Goal: Information Seeking & Learning: Understand process/instructions

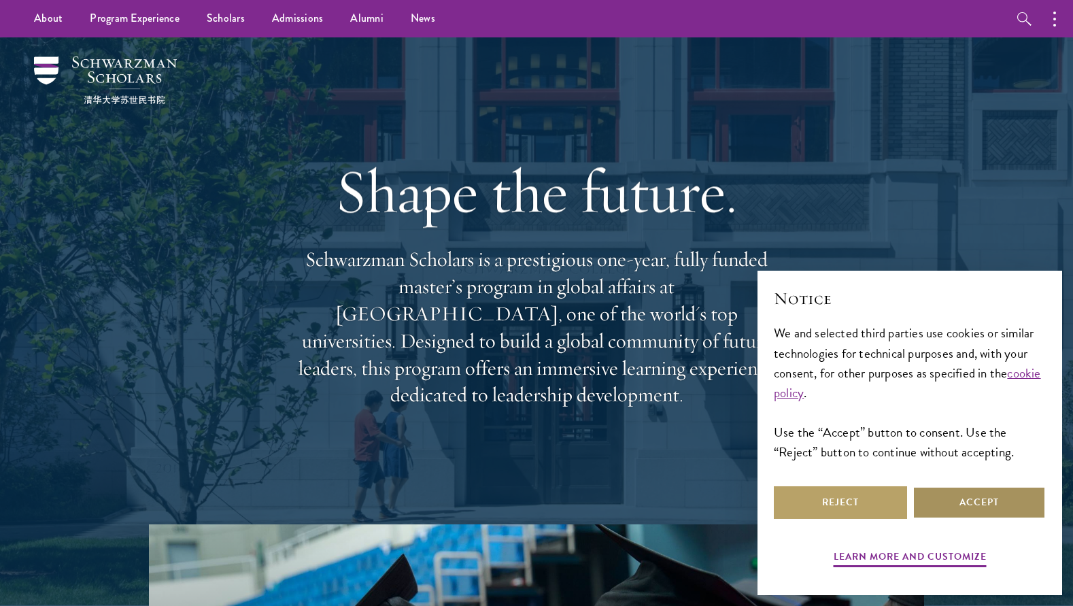
click at [960, 501] on button "Accept" at bounding box center [979, 502] width 133 height 33
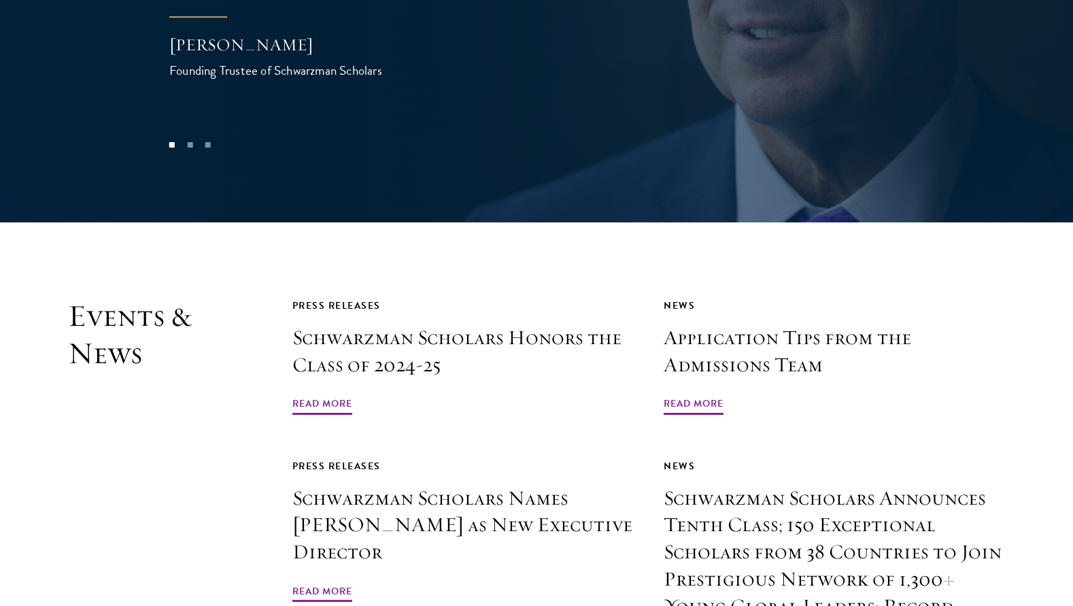
scroll to position [3117, 0]
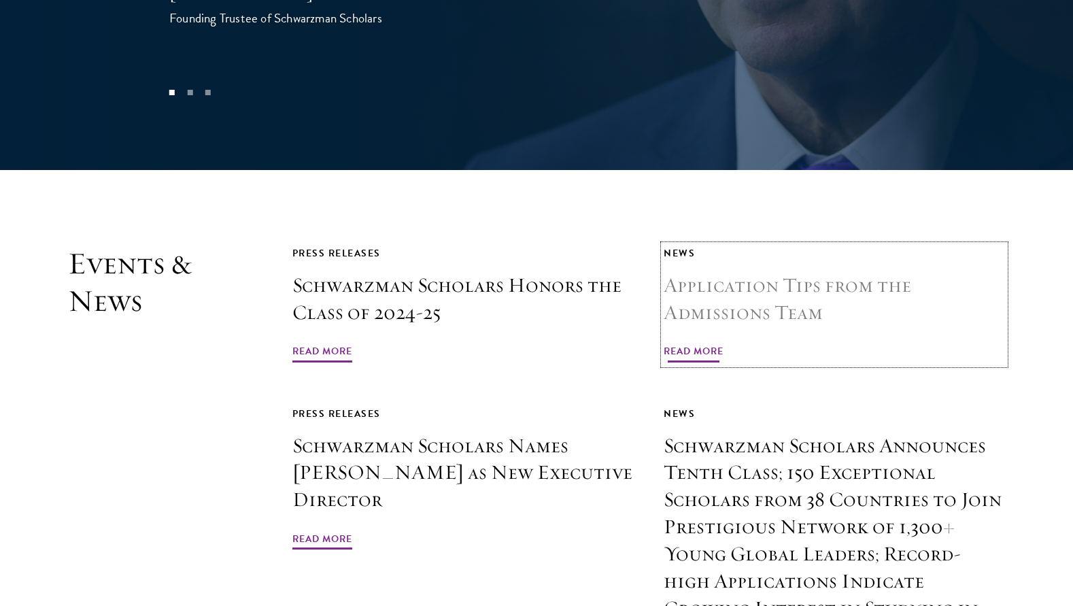
click at [705, 343] on span "Read More" at bounding box center [694, 353] width 60 height 21
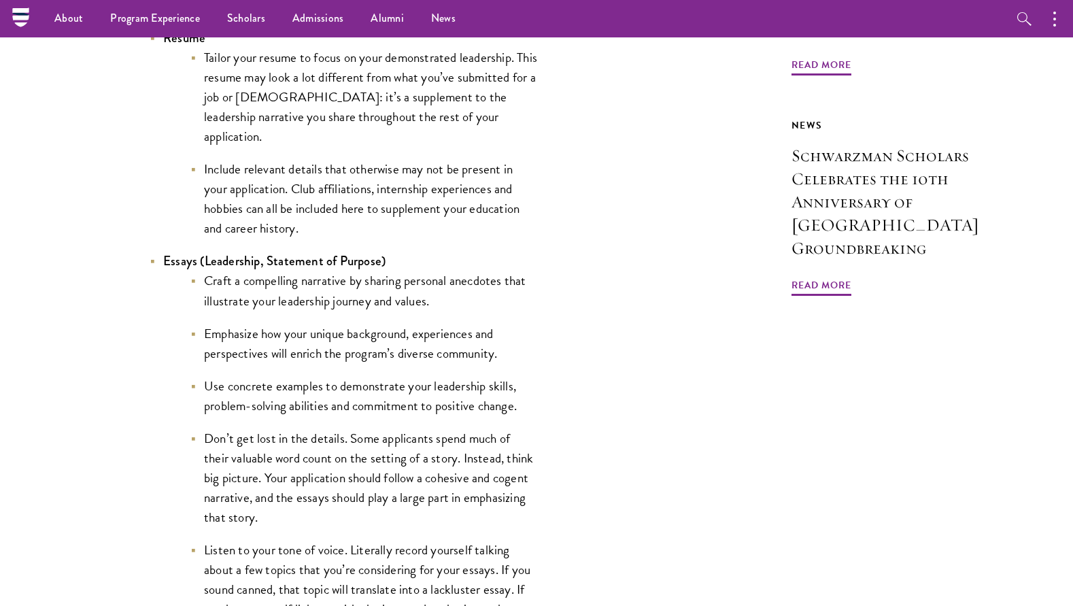
scroll to position [1107, 0]
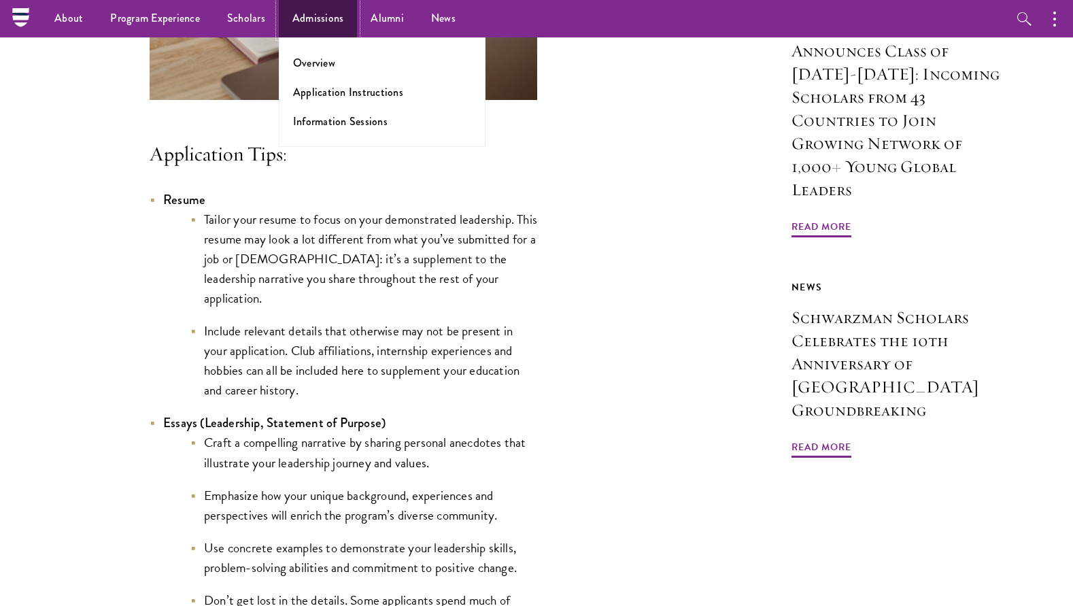
click at [303, 24] on link "Admissions" at bounding box center [318, 18] width 79 height 37
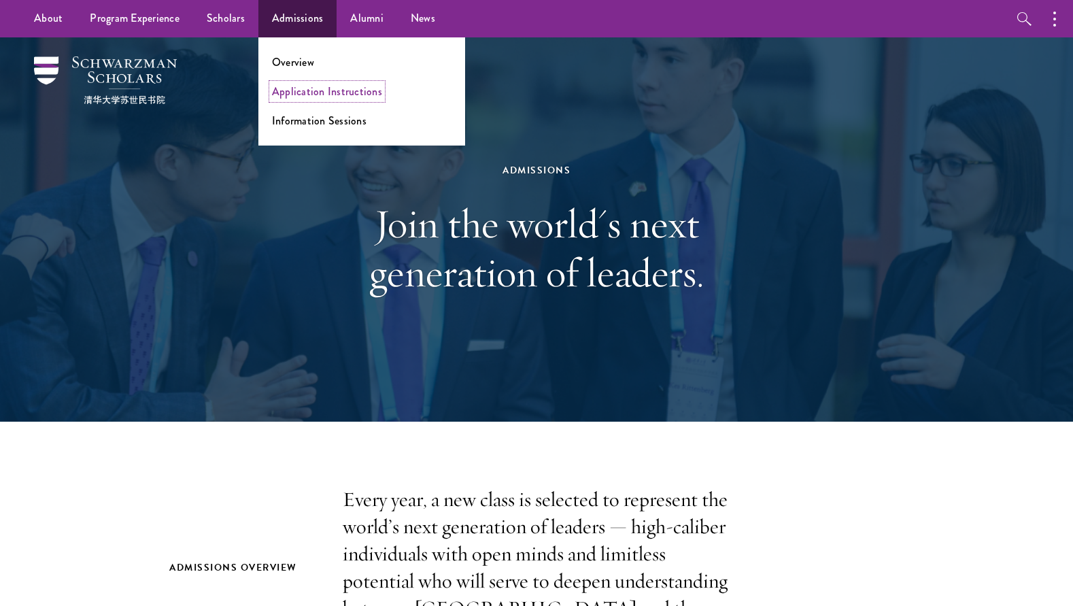
click at [310, 94] on link "Application Instructions" at bounding box center [327, 92] width 110 height 16
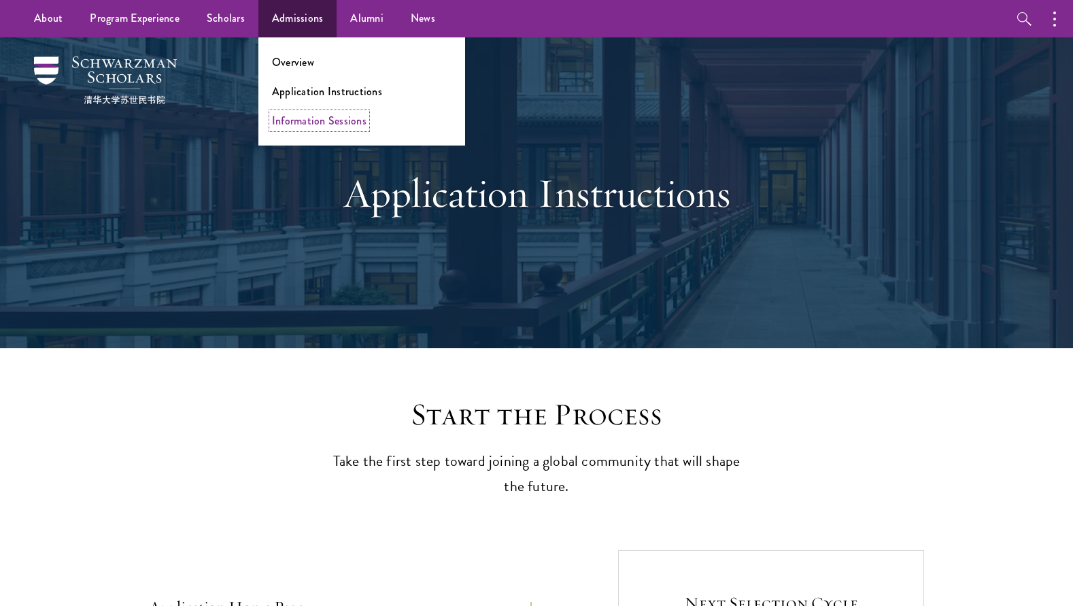
click at [323, 121] on link "Information Sessions" at bounding box center [319, 121] width 95 height 16
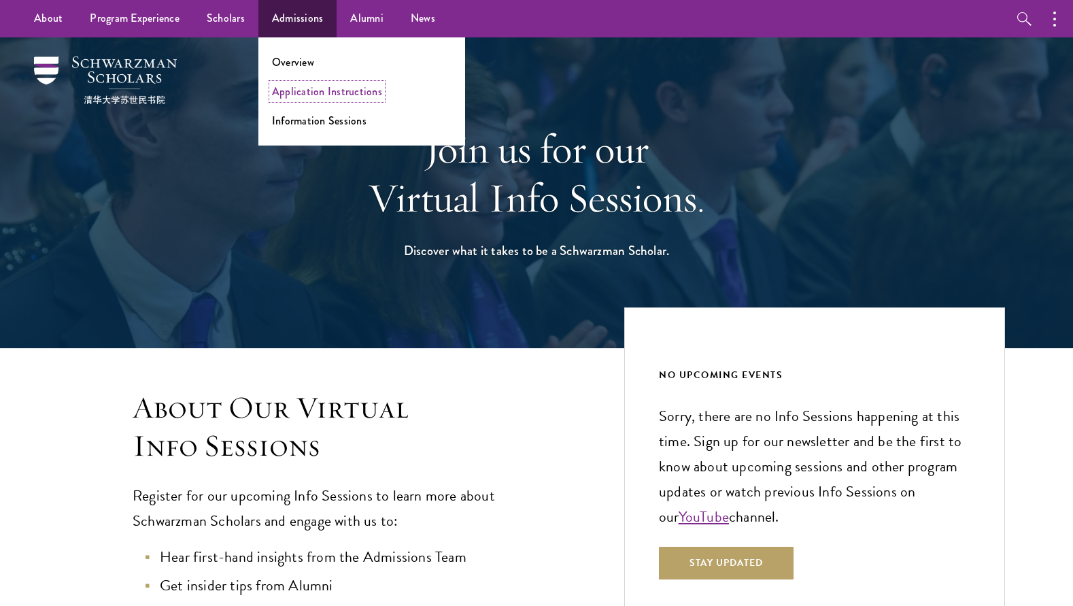
click at [319, 88] on link "Application Instructions" at bounding box center [327, 92] width 110 height 16
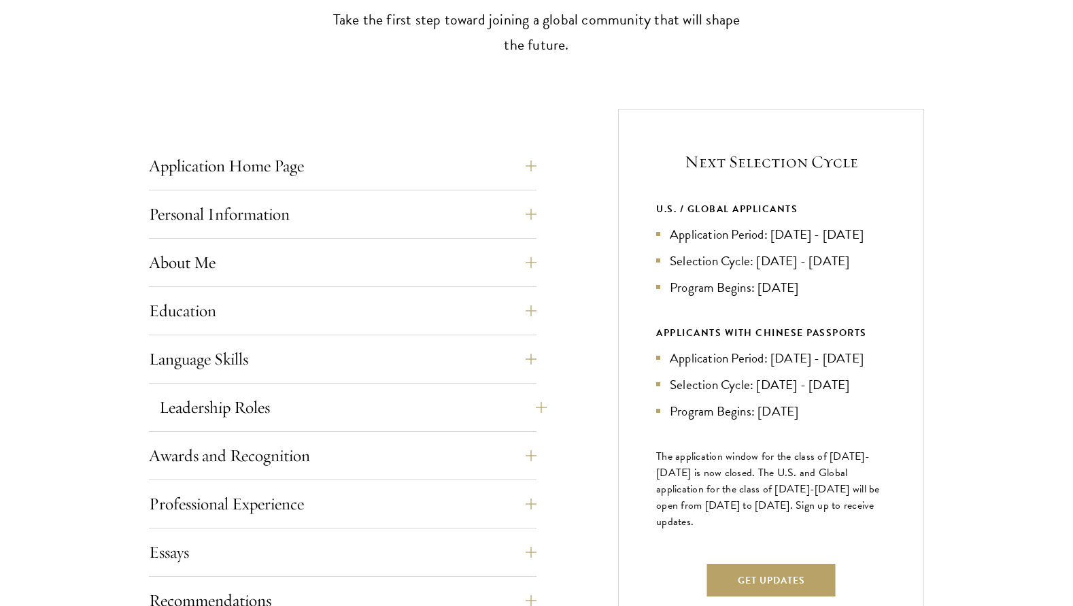
scroll to position [458, 0]
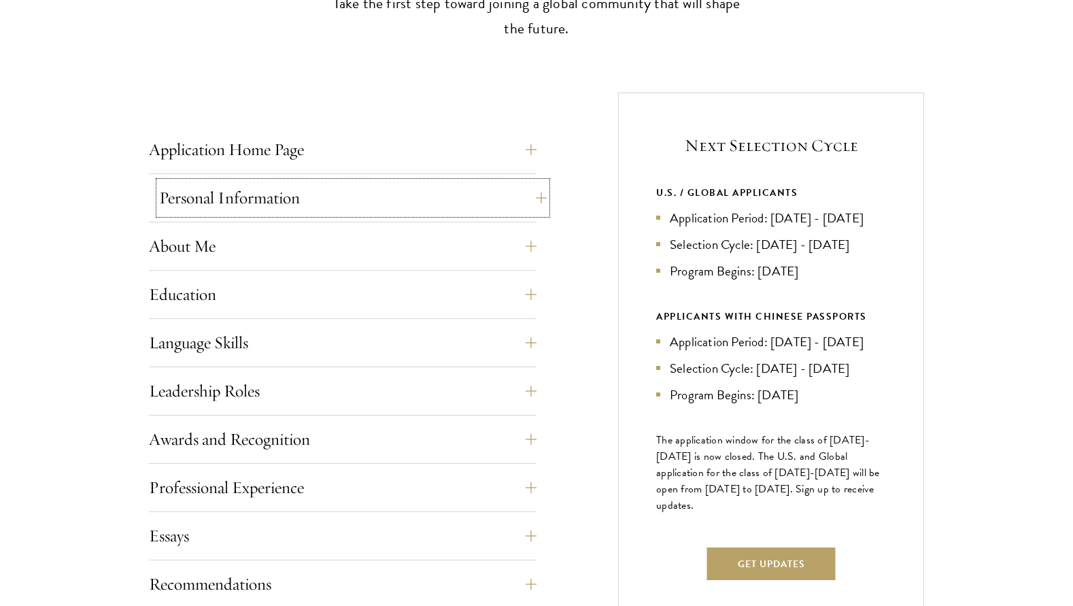
click at [372, 186] on button "Personal Information" at bounding box center [353, 198] width 388 height 33
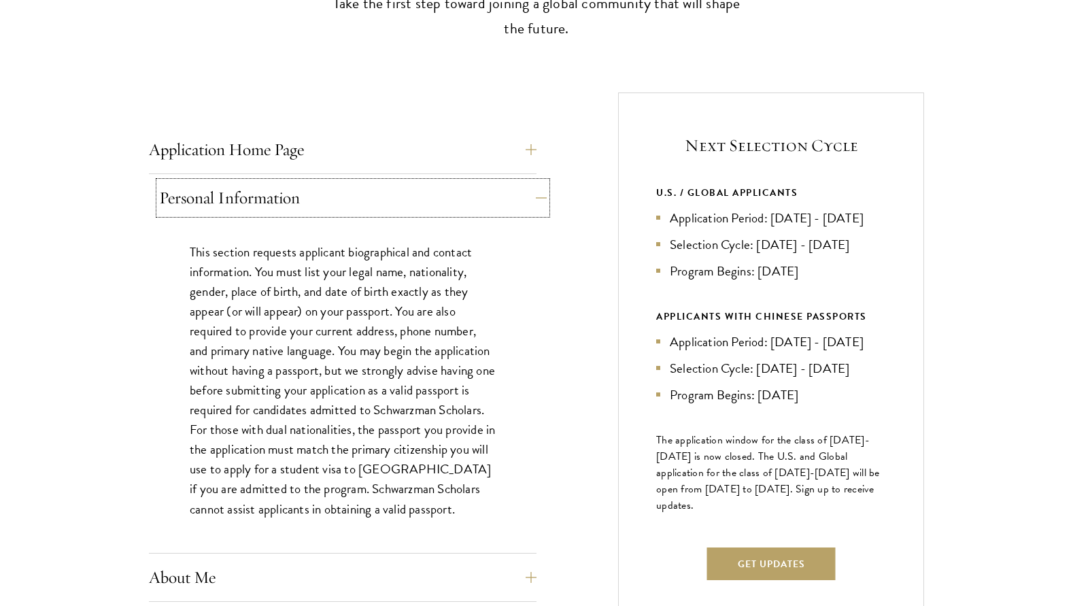
click at [372, 186] on button "Personal Information" at bounding box center [353, 198] width 388 height 33
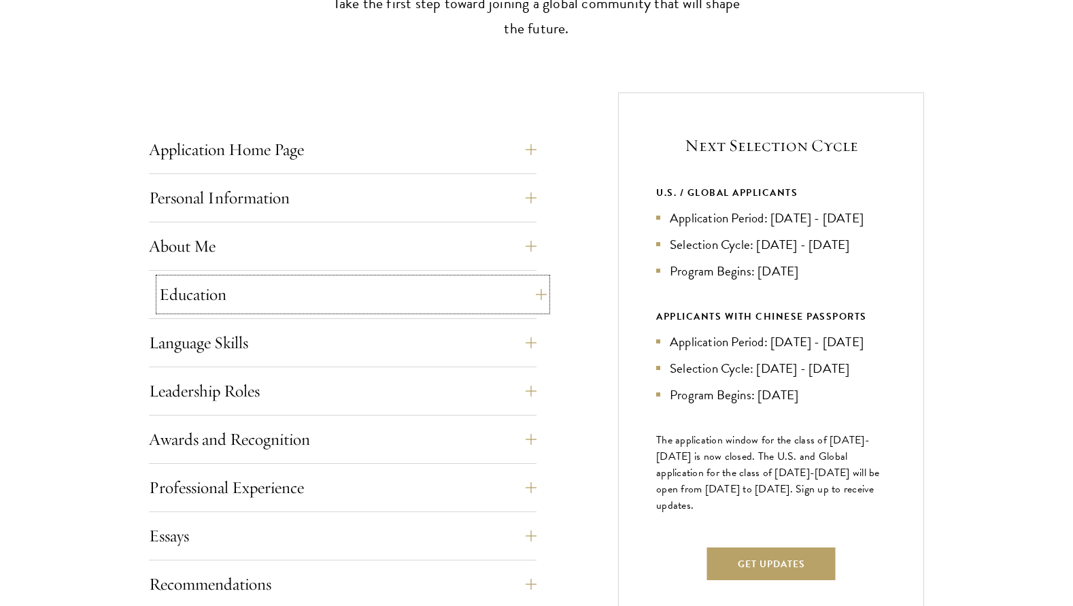
click at [337, 299] on button "Education" at bounding box center [353, 294] width 388 height 33
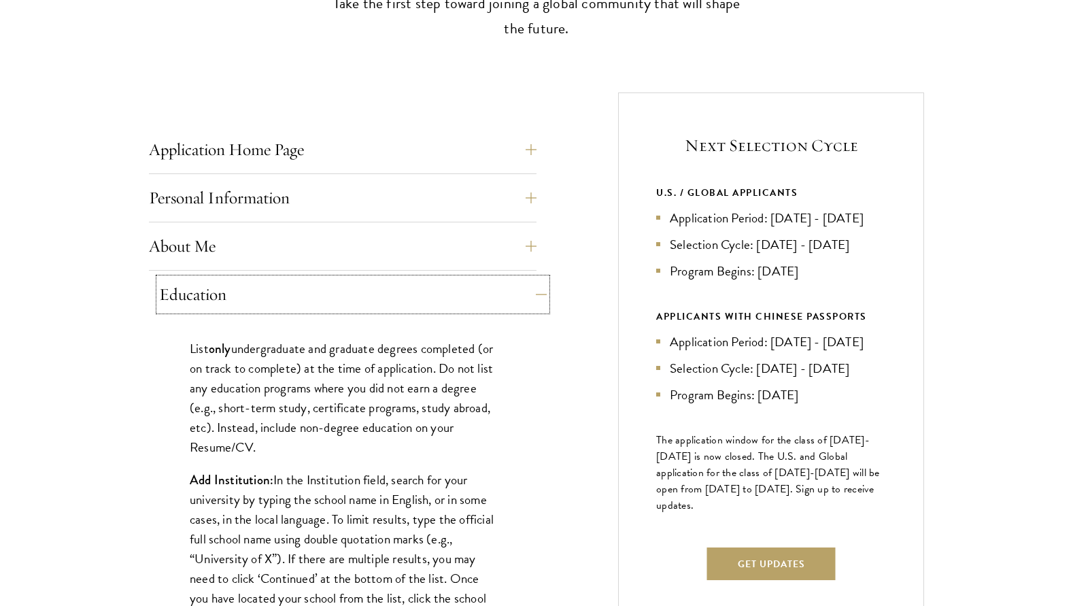
click at [339, 299] on button "Education" at bounding box center [353, 294] width 388 height 33
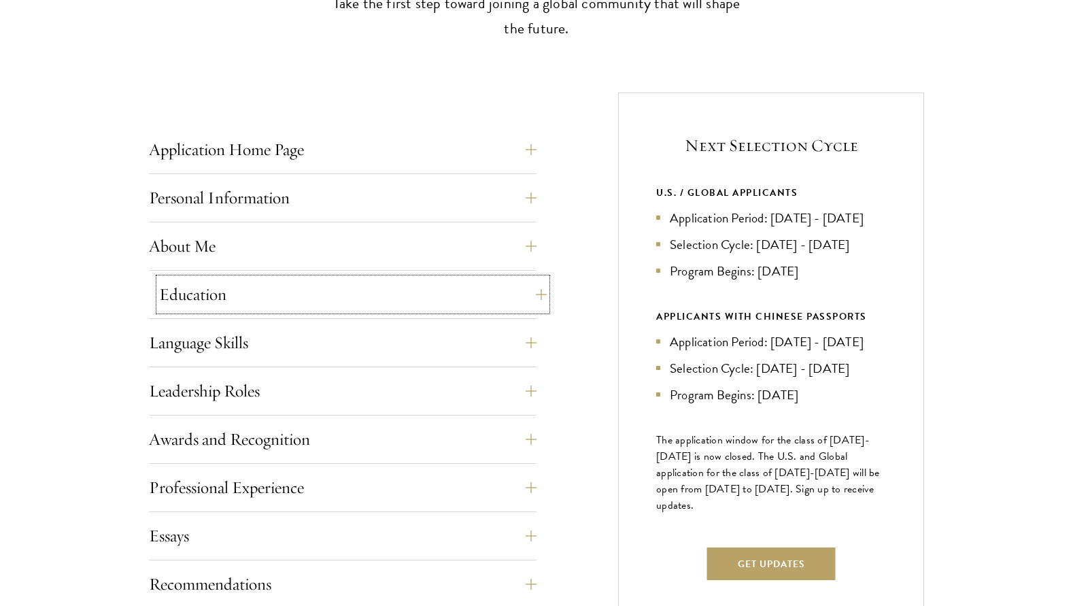
click at [339, 299] on button "Education" at bounding box center [353, 294] width 388 height 33
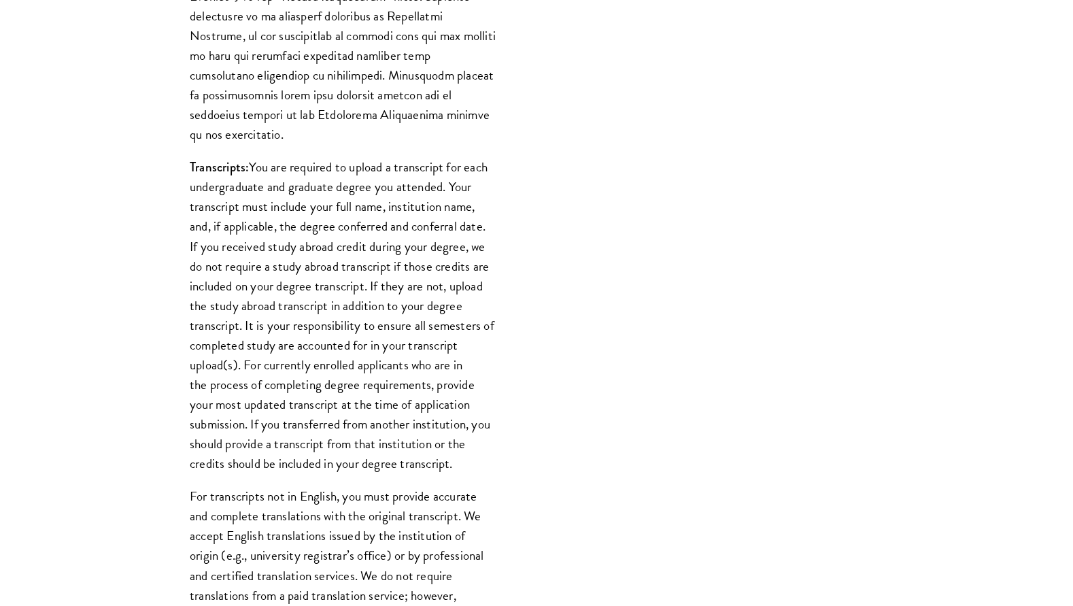
scroll to position [1519, 0]
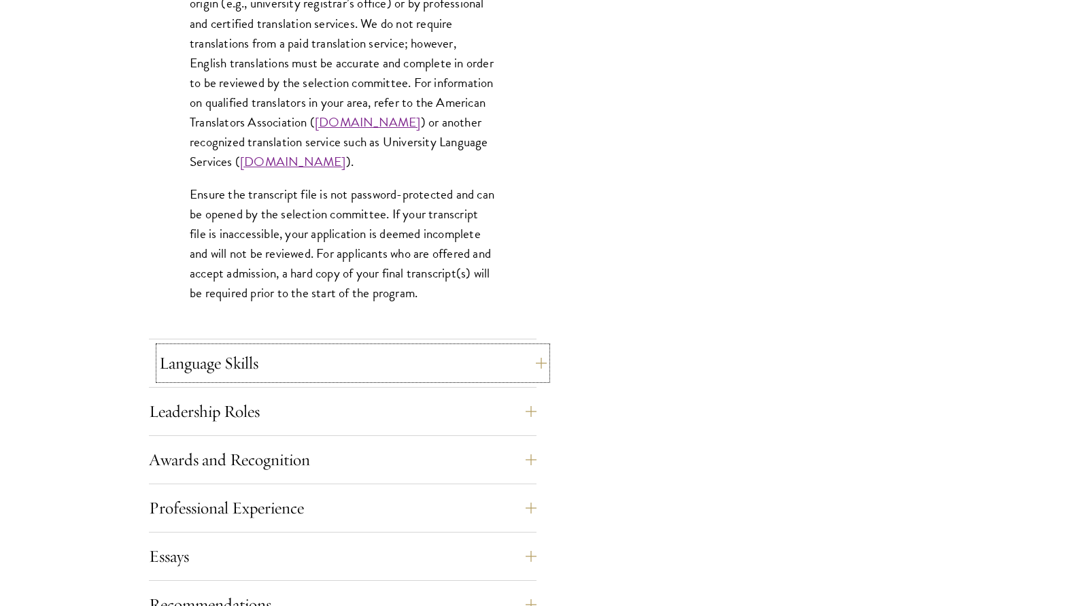
click at [460, 348] on button "Language Skills" at bounding box center [353, 363] width 388 height 33
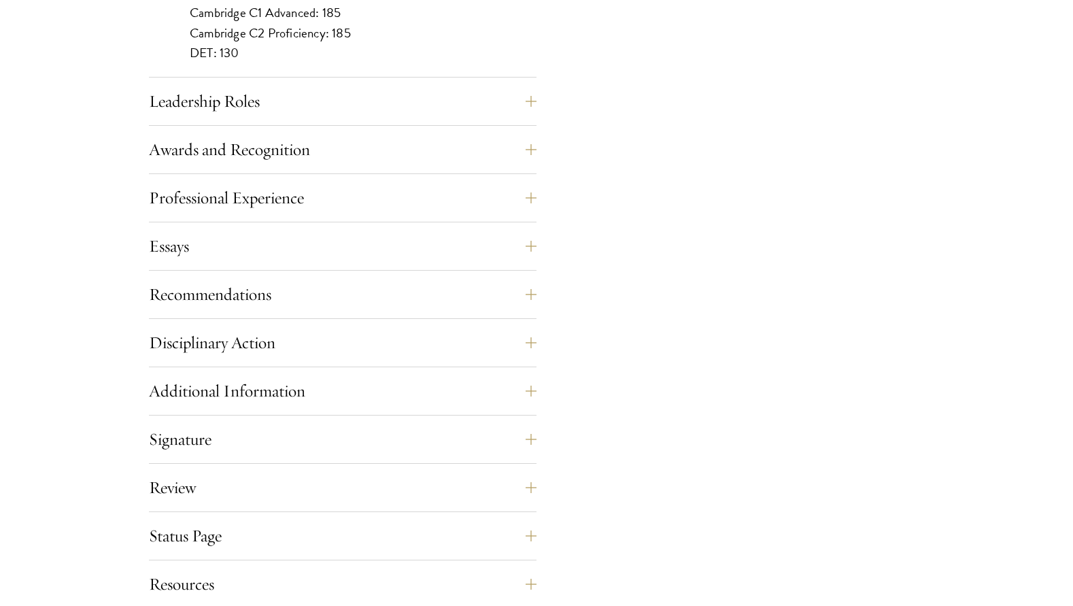
scroll to position [1413, 0]
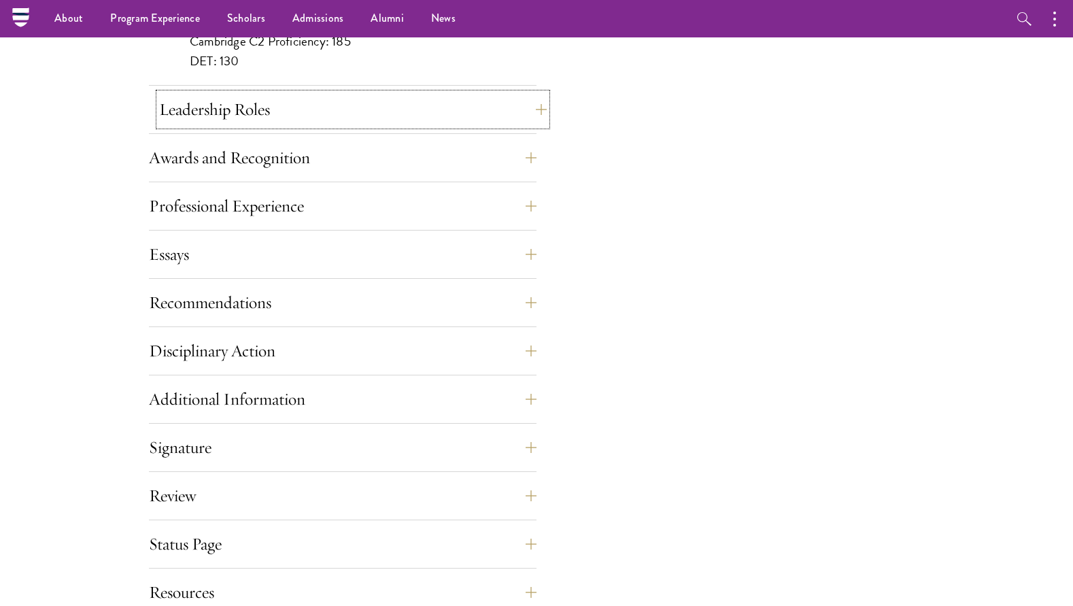
click at [426, 98] on button "Leadership Roles" at bounding box center [353, 109] width 388 height 33
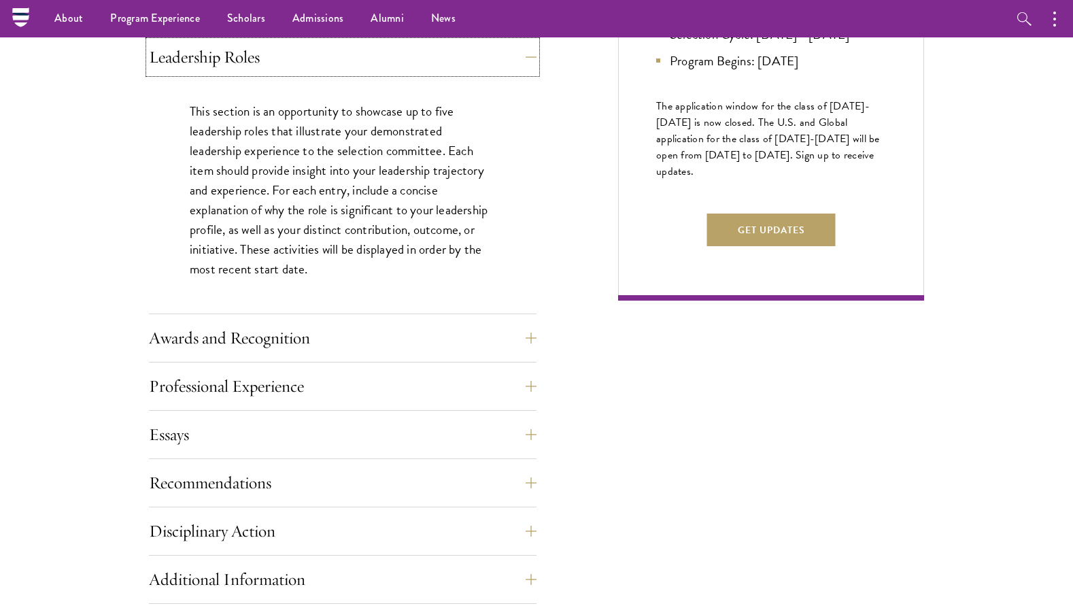
scroll to position [768, 0]
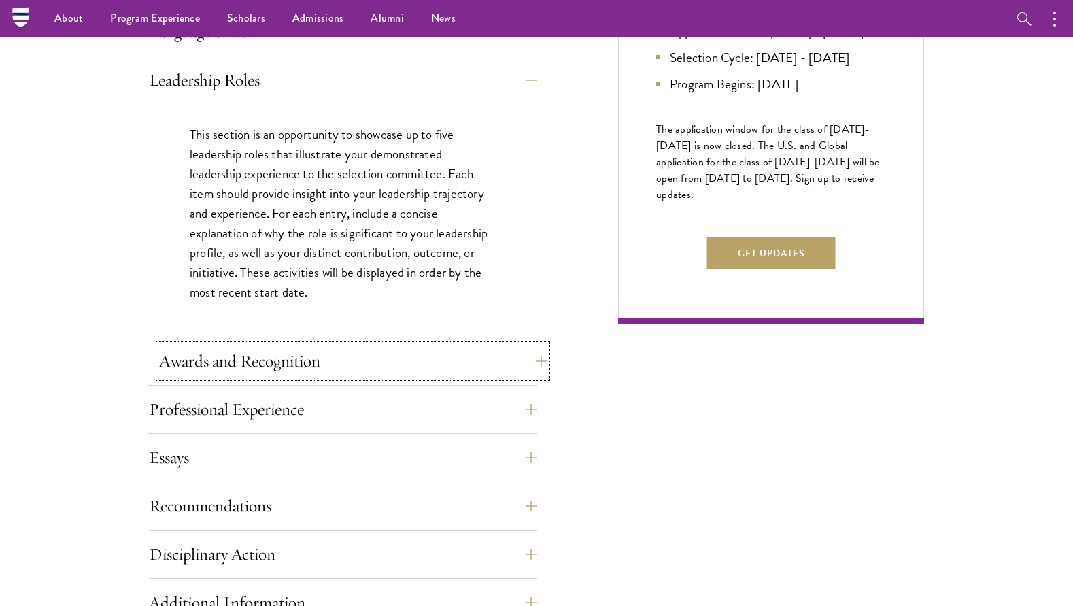
click at [354, 355] on button "Awards and Recognition" at bounding box center [353, 361] width 388 height 33
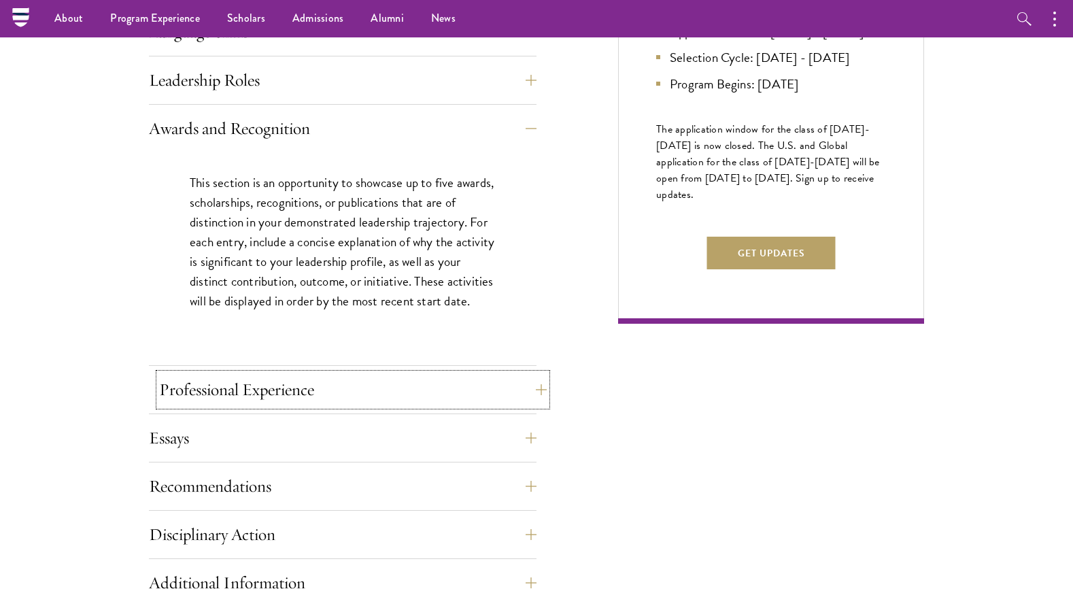
click at [355, 380] on button "Professional Experience" at bounding box center [353, 389] width 388 height 33
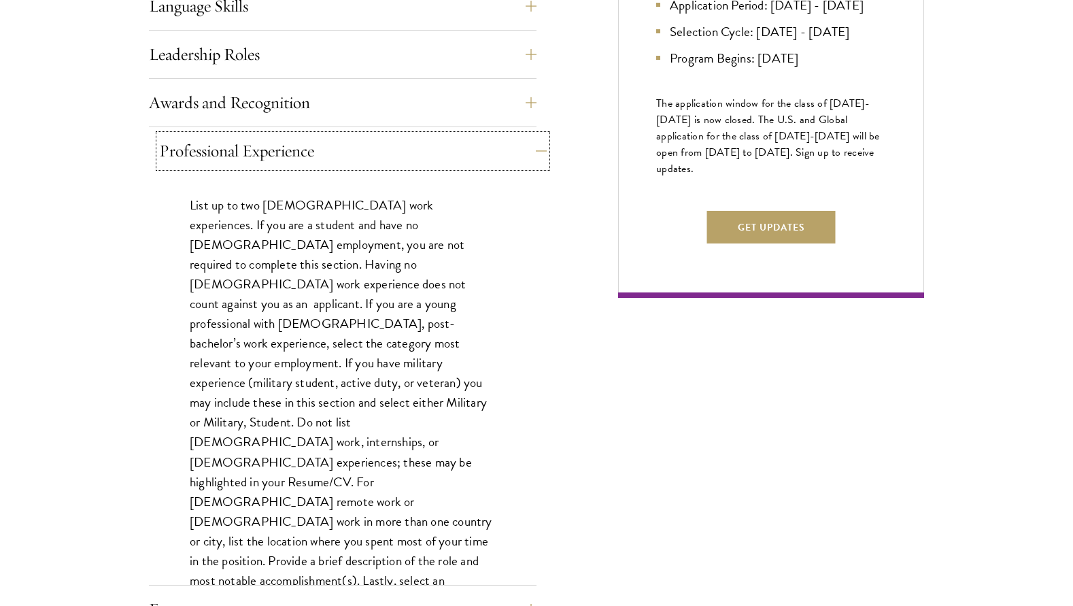
scroll to position [815, 0]
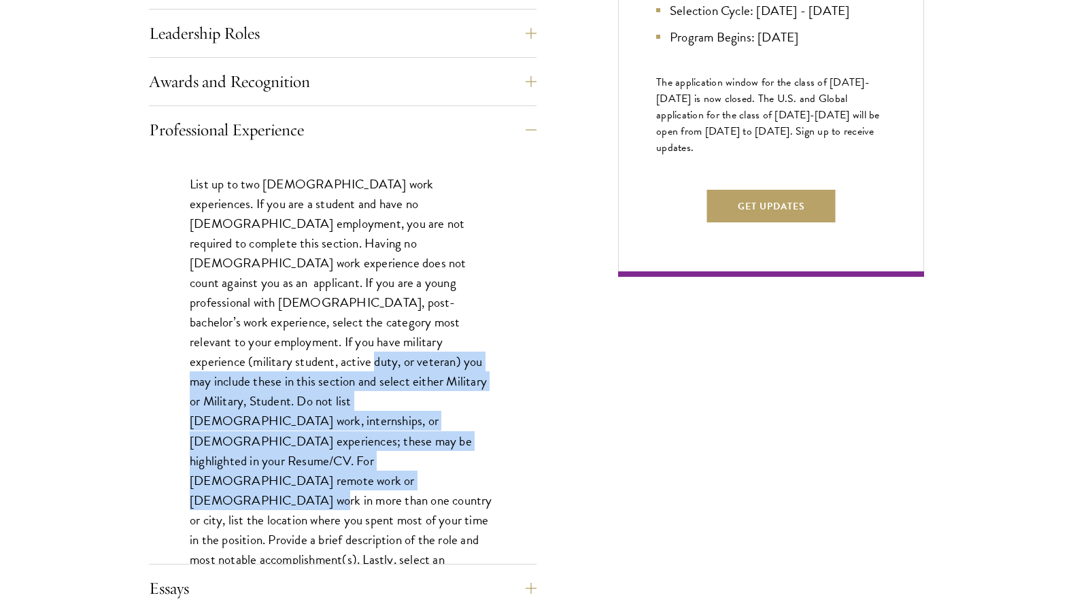
drag, startPoint x: 469, startPoint y: 430, endPoint x: 454, endPoint y: 324, distance: 107.1
click at [454, 324] on p "List up to two full-time work experiences. If you are a student and have no ful…" at bounding box center [343, 391] width 306 height 435
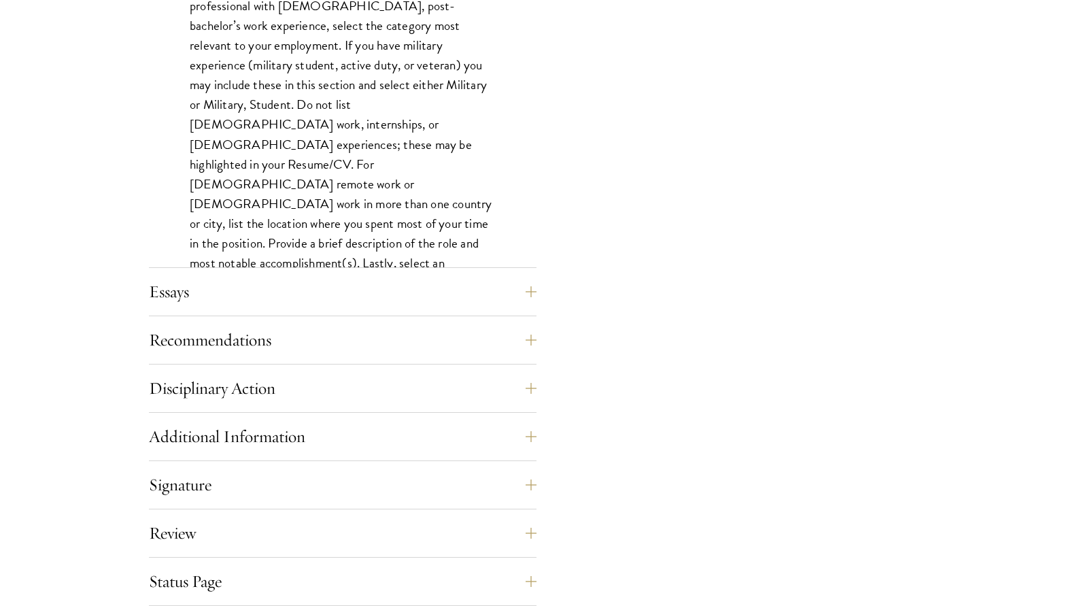
scroll to position [1132, 0]
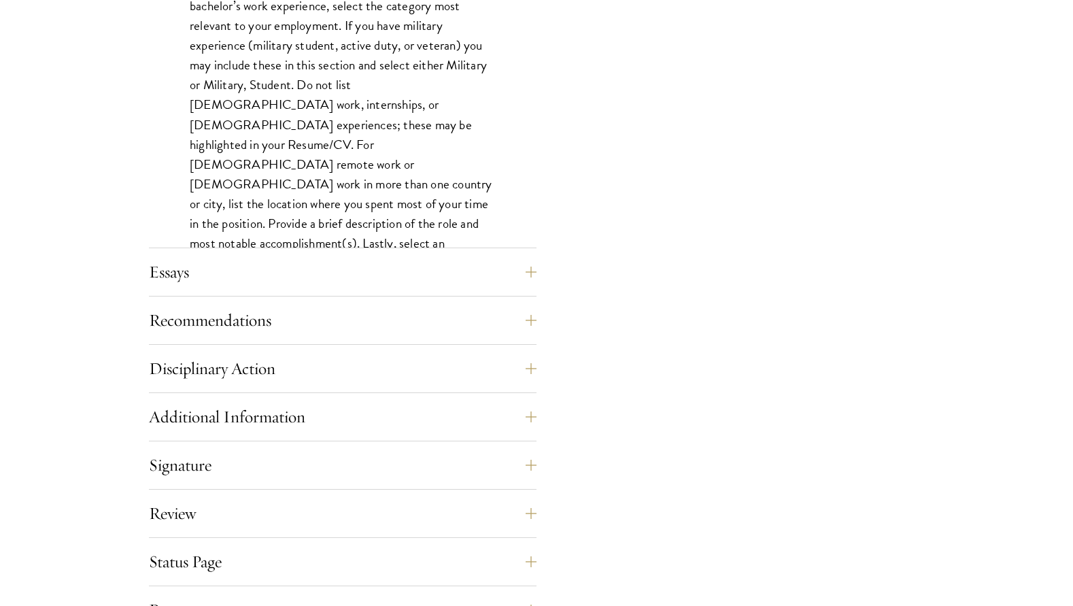
click at [465, 288] on div "Essays Each applicant is required to provide two essays and two short answer re…" at bounding box center [343, 276] width 388 height 41
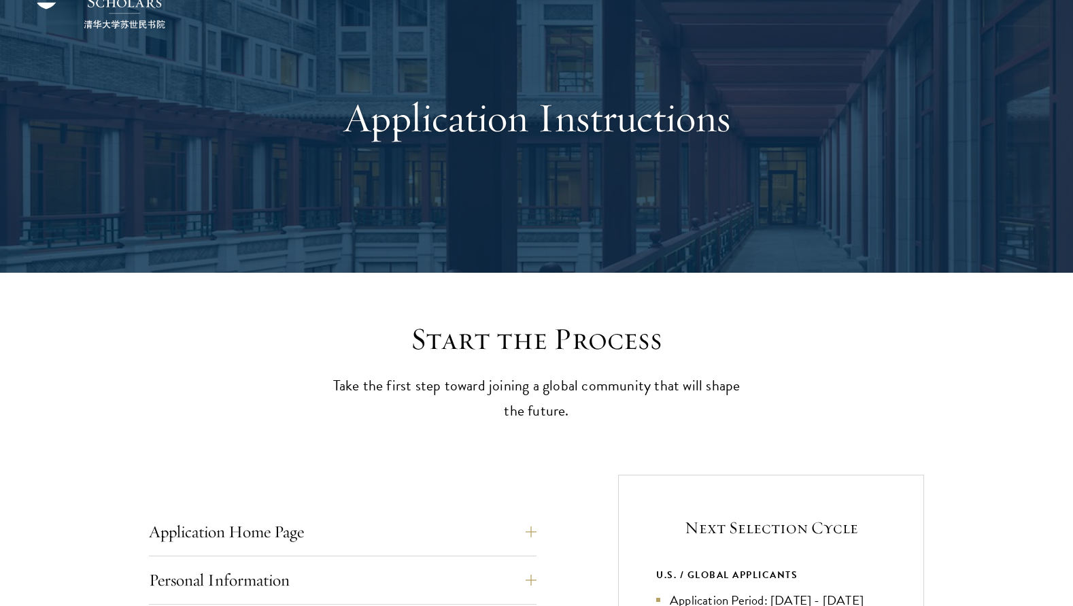
scroll to position [0, 0]
